Goal: Navigation & Orientation: Understand site structure

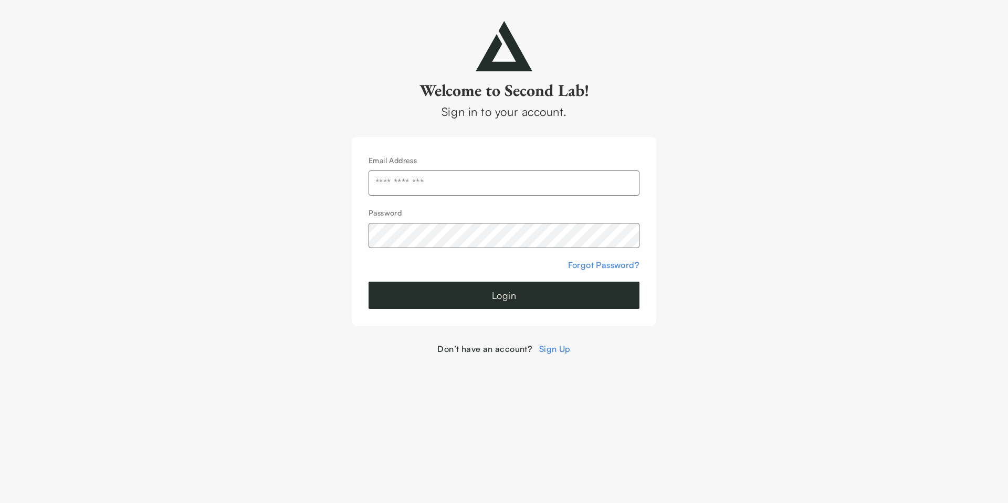
click at [452, 181] on input "text" at bounding box center [503, 183] width 271 height 25
type input "**********"
click at [368, 282] on button "Login" at bounding box center [503, 295] width 271 height 27
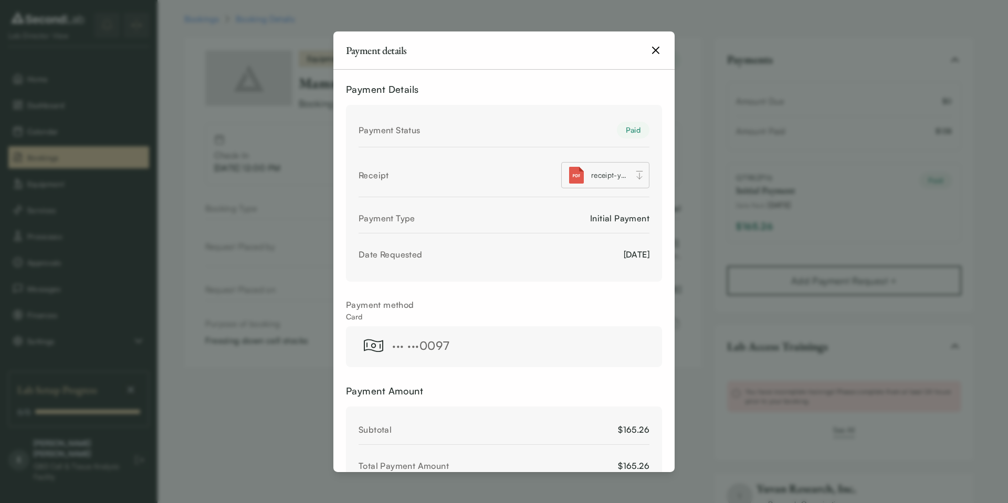
drag, startPoint x: 657, startPoint y: 54, endPoint x: 659, endPoint y: 44, distance: 10.1
click at [657, 52] on icon "button" at bounding box center [655, 50] width 13 height 13
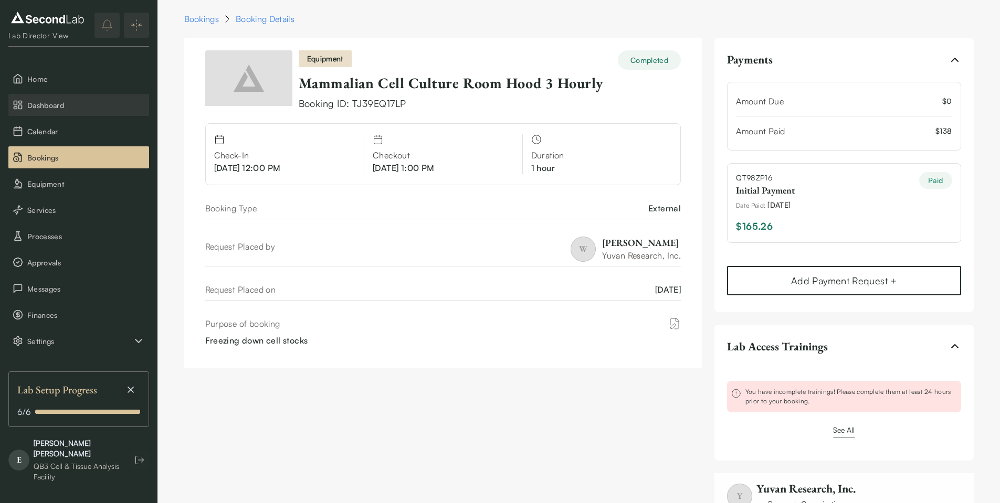
click at [54, 102] on span "Dashboard" at bounding box center [86, 105] width 118 height 11
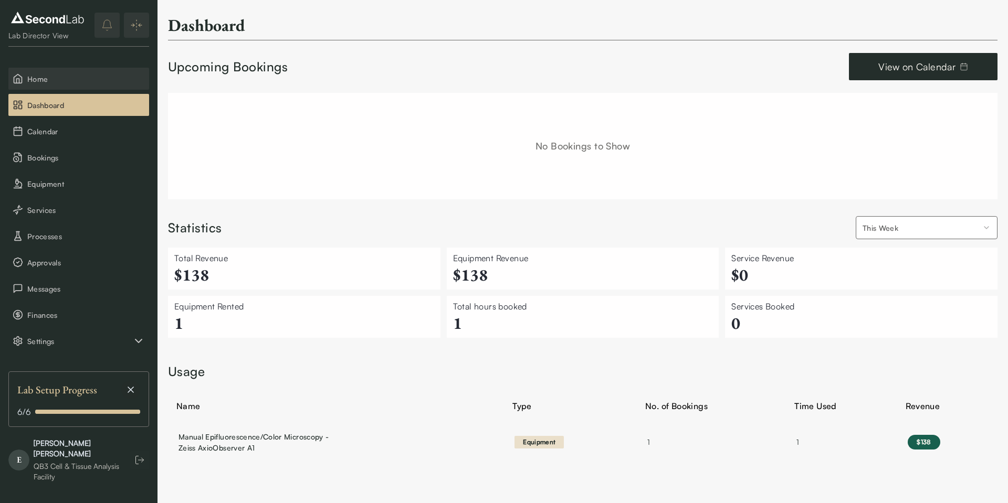
click at [72, 81] on span "Home" at bounding box center [86, 78] width 118 height 11
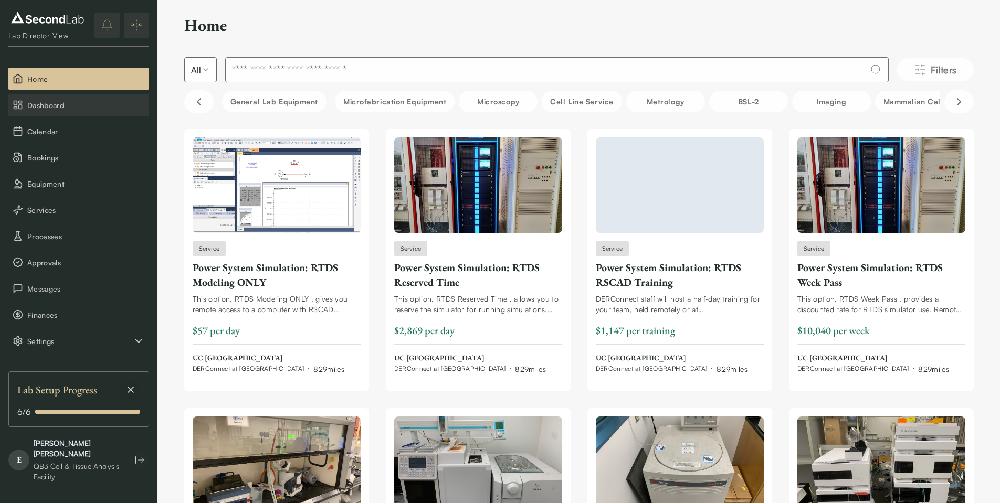
click at [67, 100] on span "Dashboard" at bounding box center [86, 105] width 118 height 11
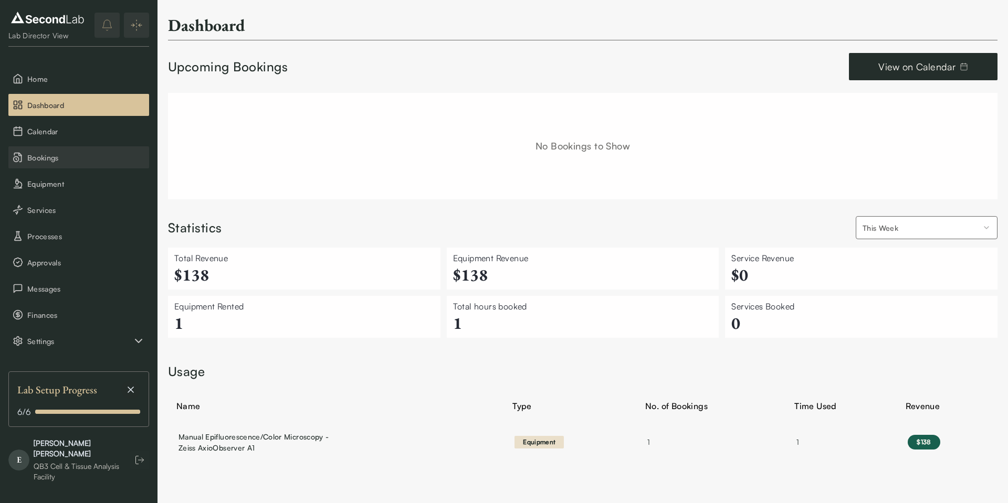
click at [59, 151] on button "Bookings" at bounding box center [78, 157] width 141 height 22
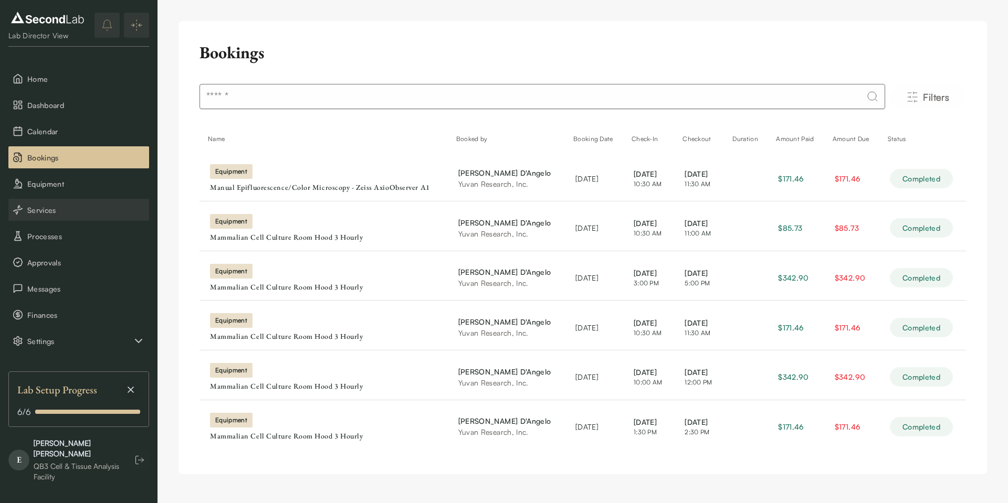
click at [65, 209] on span "Services" at bounding box center [86, 210] width 118 height 11
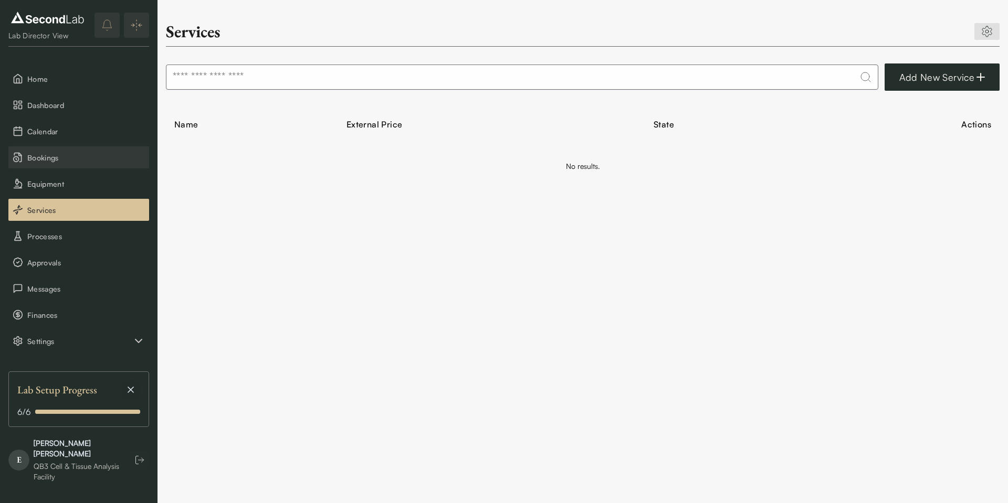
click at [68, 157] on span "Bookings" at bounding box center [86, 157] width 118 height 11
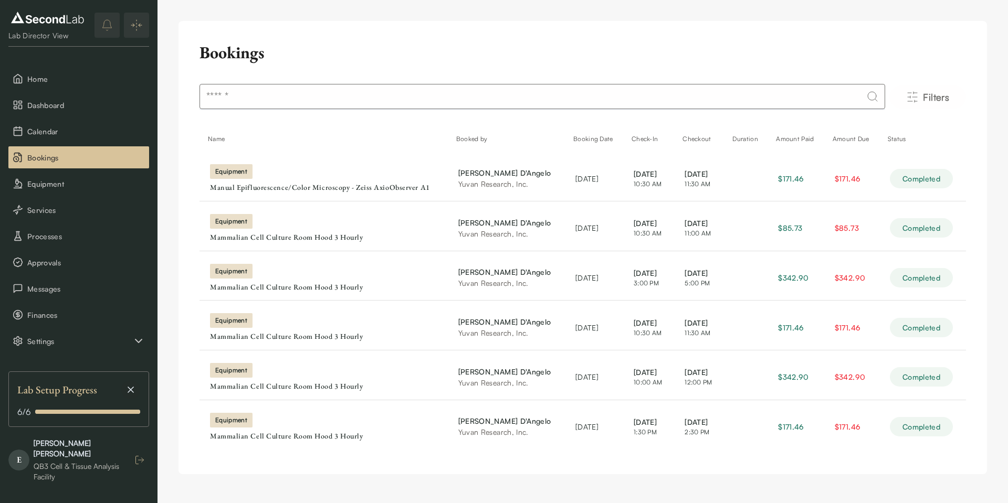
click at [137, 464] on icon "button" at bounding box center [139, 460] width 10 height 10
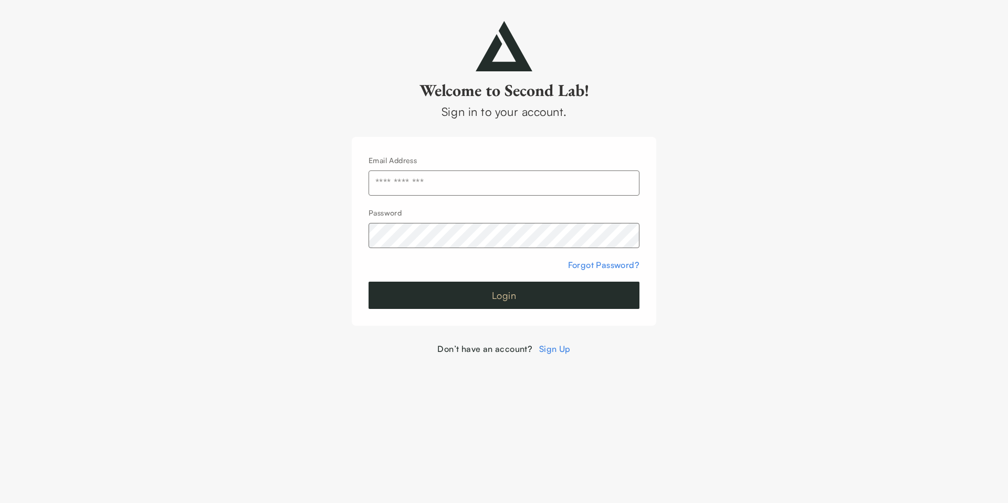
type input "**********"
click at [441, 298] on button "Login" at bounding box center [503, 295] width 271 height 27
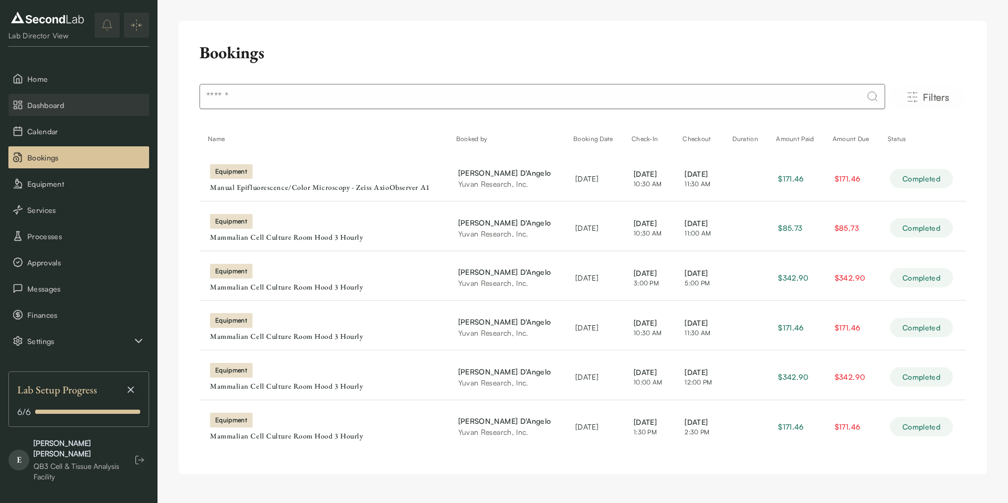
click at [70, 102] on span "Dashboard" at bounding box center [86, 105] width 118 height 11
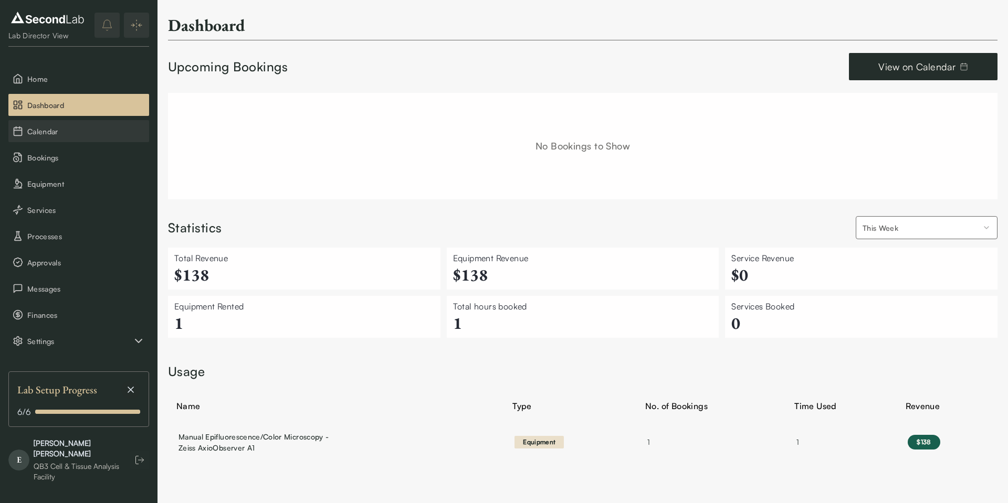
click at [61, 130] on span "Calendar" at bounding box center [86, 131] width 118 height 11
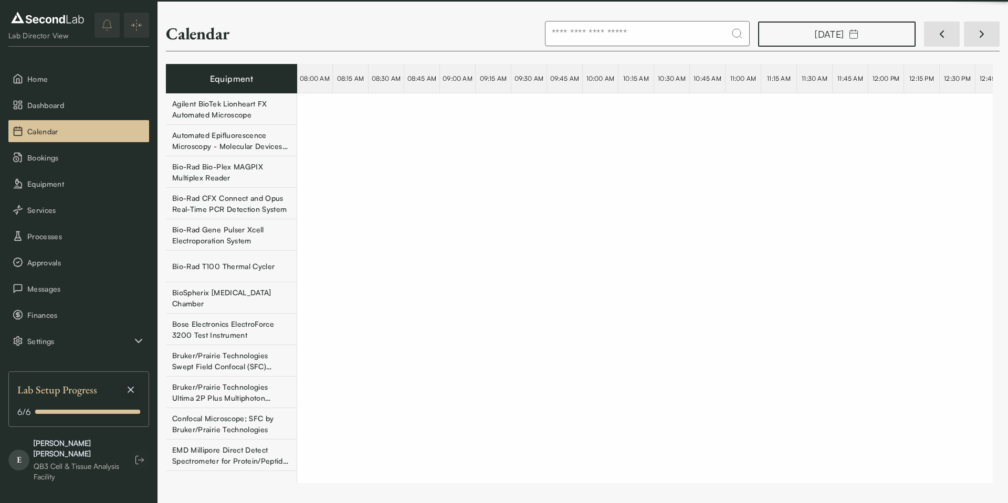
scroll to position [0, 21413]
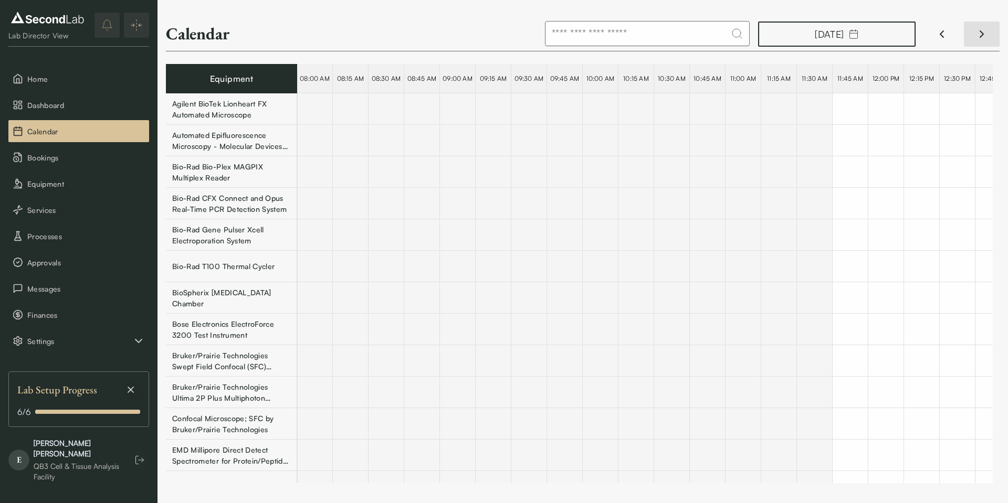
click at [925, 34] on button "Previous day" at bounding box center [942, 34] width 36 height 25
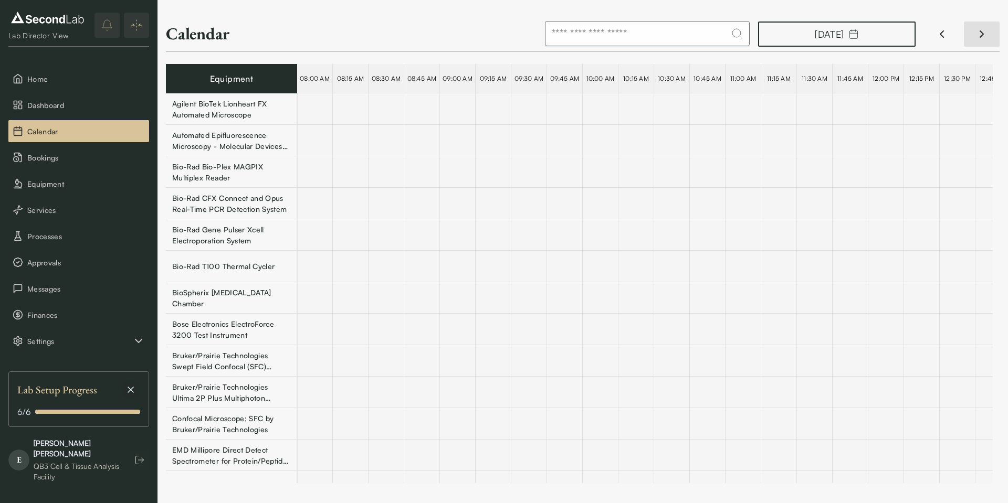
click at [925, 34] on button "Previous day" at bounding box center [942, 34] width 36 height 25
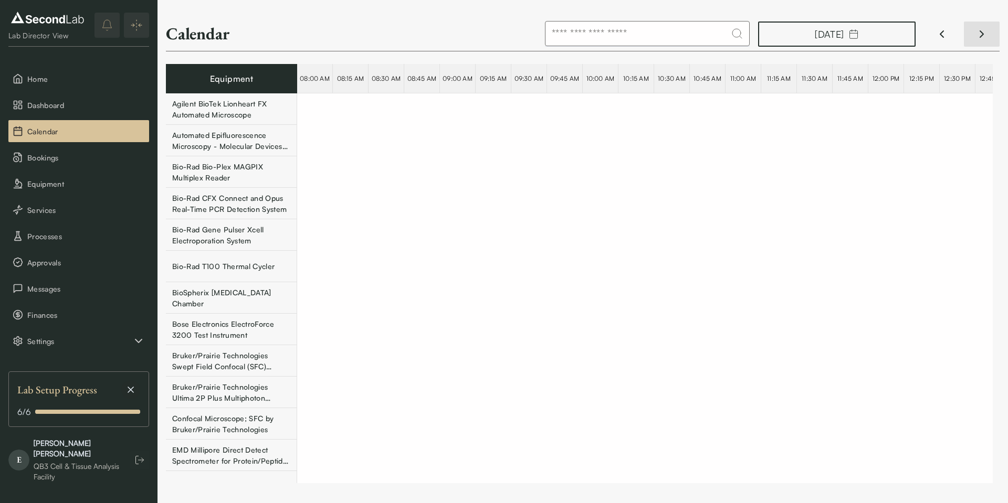
click at [925, 34] on button "Previous day" at bounding box center [942, 34] width 36 height 25
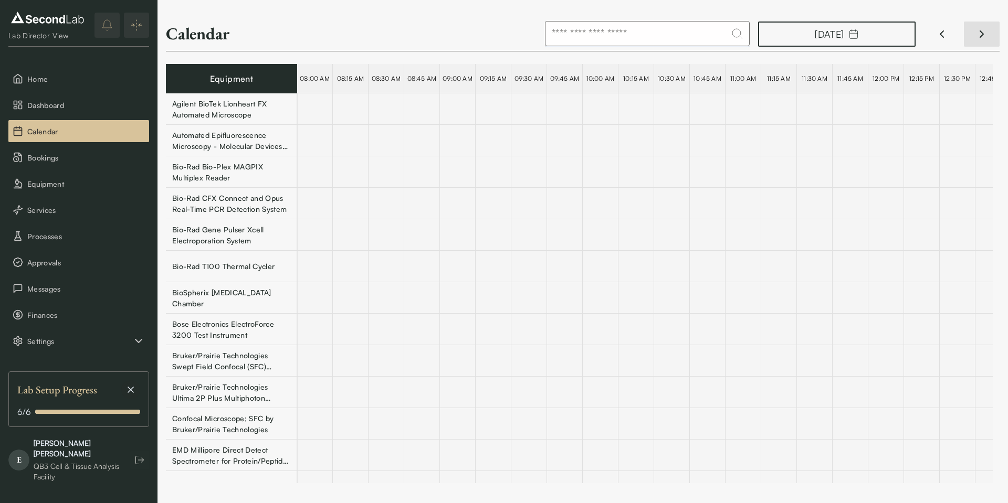
click at [925, 34] on button "Previous day" at bounding box center [942, 34] width 36 height 25
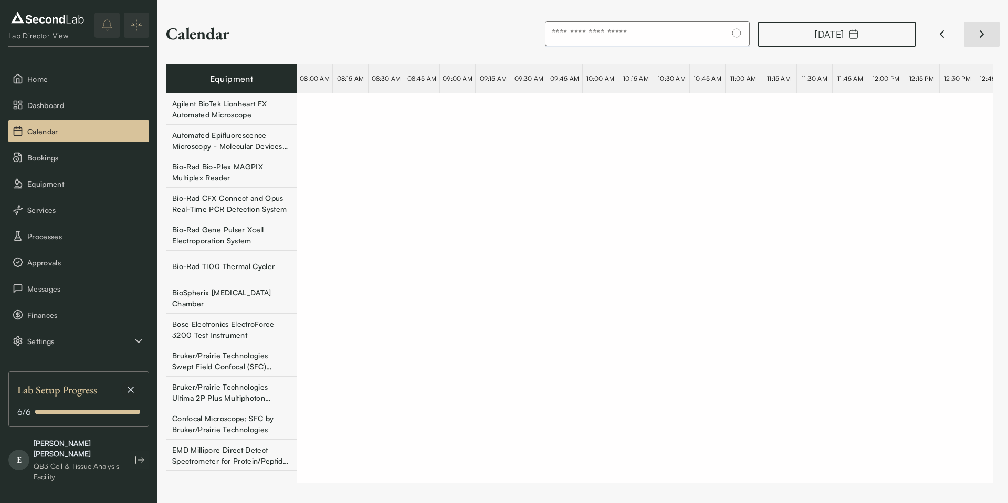
click at [925, 34] on button "Previous day" at bounding box center [942, 34] width 36 height 25
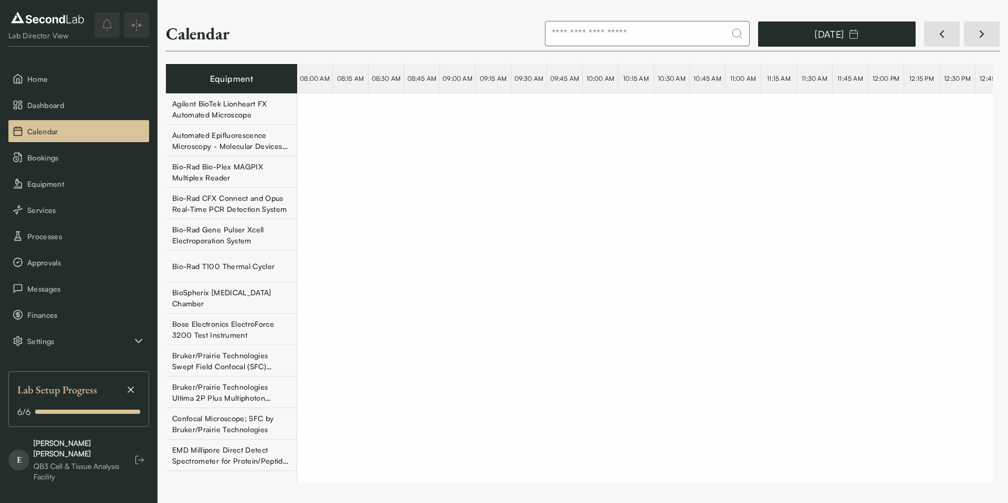
scroll to position [0, 7138]
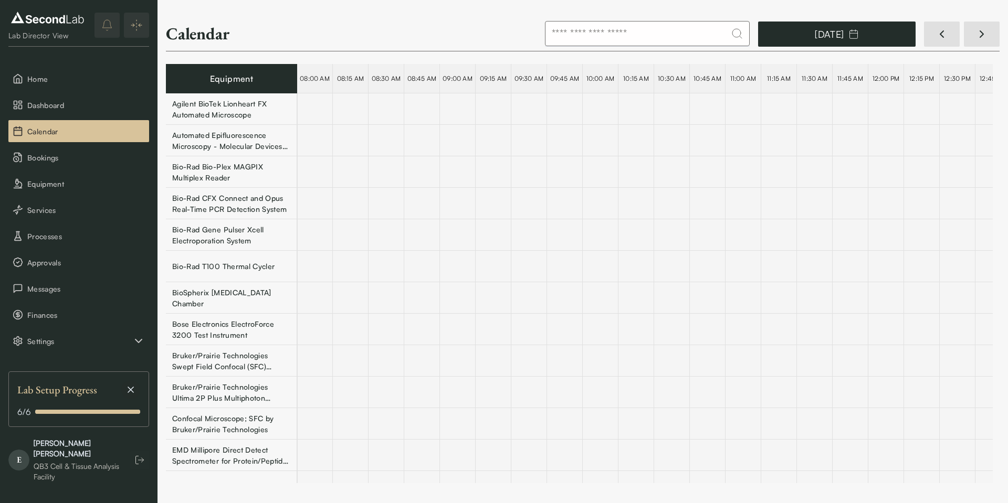
click at [859, 36] on icon "button" at bounding box center [853, 34] width 10 height 10
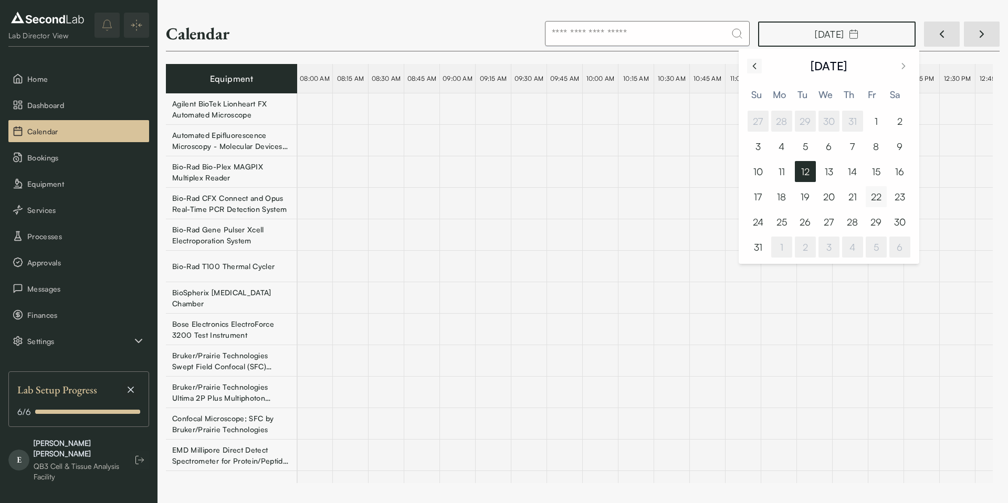
click at [754, 63] on icon "Go to previous month" at bounding box center [754, 66] width 10 height 10
click at [828, 118] on button "4" at bounding box center [828, 121] width 21 height 21
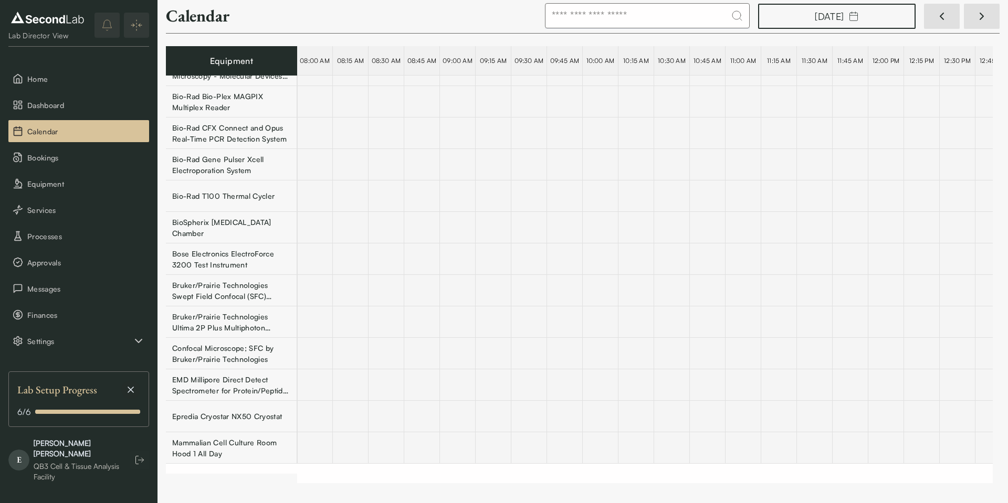
scroll to position [0, 0]
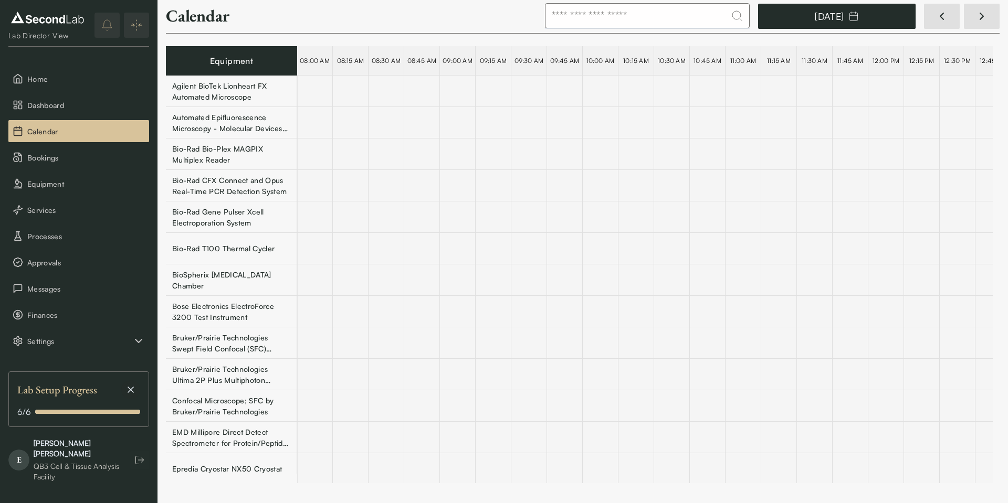
click at [874, 16] on button "June 4, 2025" at bounding box center [836, 16] width 157 height 25
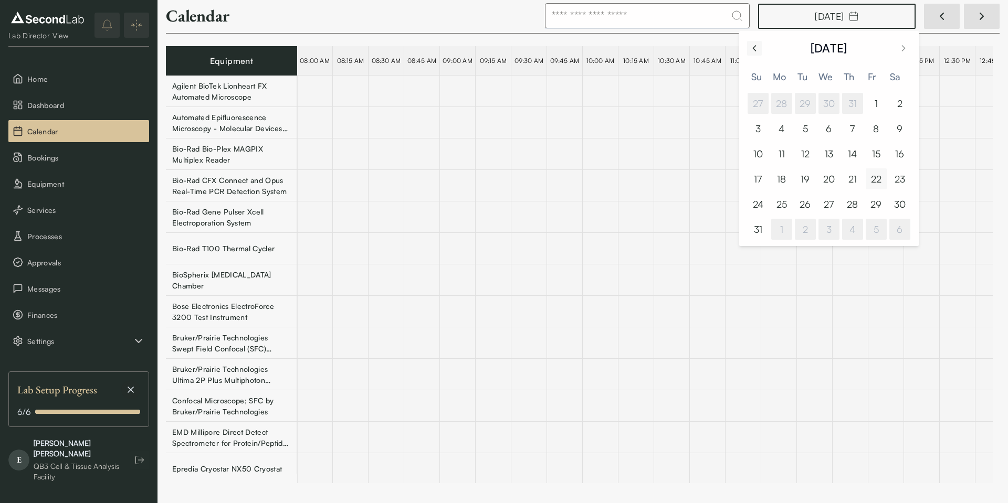
click at [755, 50] on icon "Go to previous month" at bounding box center [754, 48] width 3 height 5
click at [877, 181] on button "27" at bounding box center [875, 178] width 21 height 21
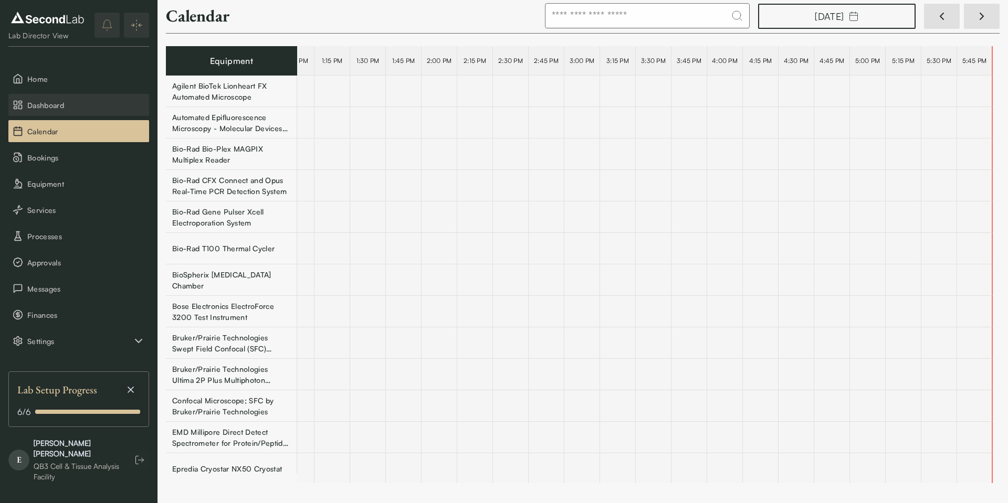
click at [62, 106] on span "Dashboard" at bounding box center [86, 105] width 118 height 11
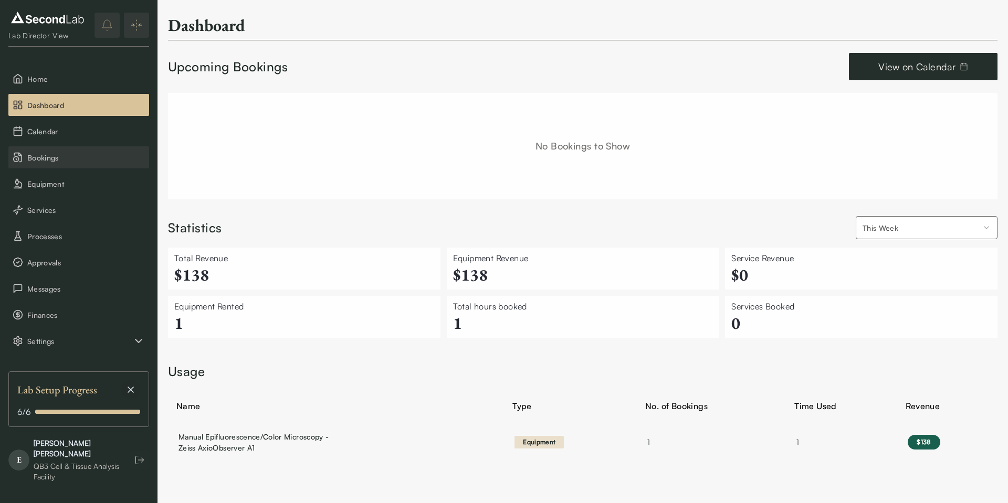
click at [75, 162] on span "Bookings" at bounding box center [86, 157] width 118 height 11
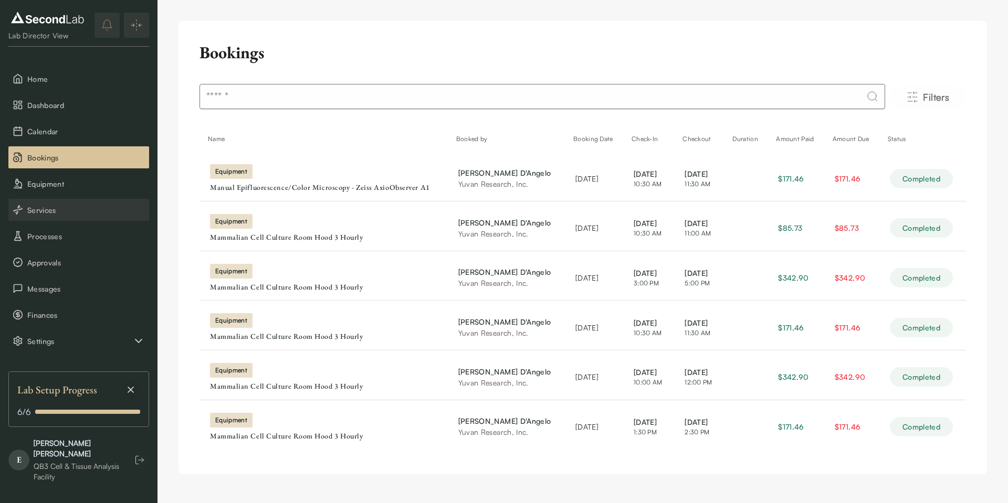
click at [77, 216] on button "Services" at bounding box center [78, 210] width 141 height 22
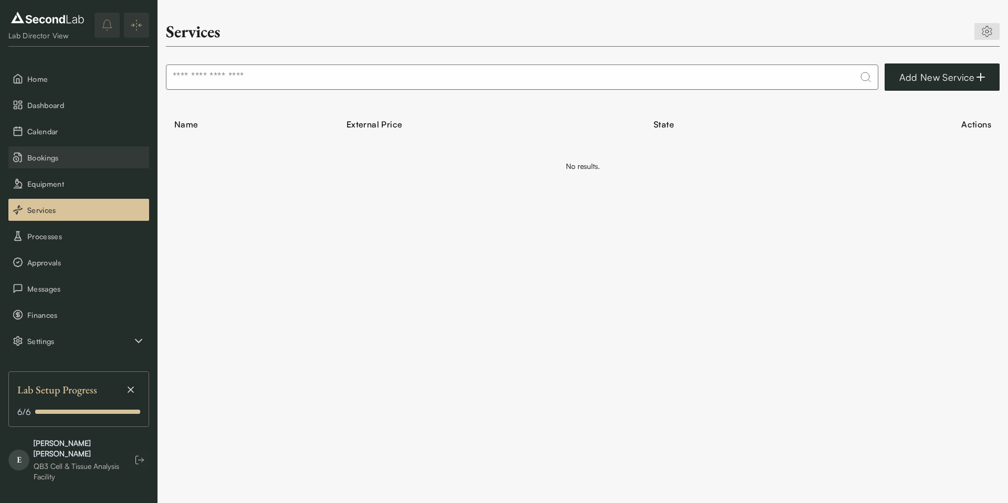
click at [89, 164] on button "Bookings" at bounding box center [78, 157] width 141 height 22
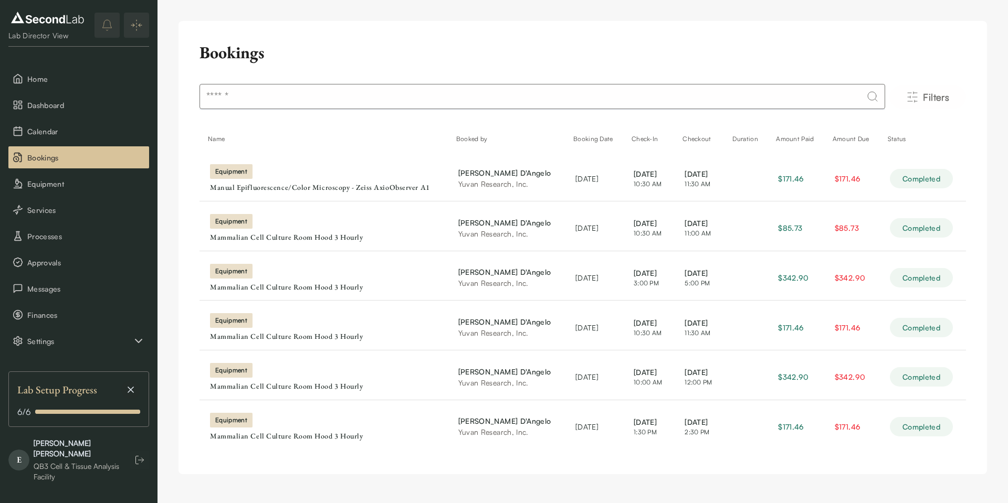
click at [734, 53] on div "Bookings" at bounding box center [582, 54] width 766 height 25
